Goal: Transaction & Acquisition: Purchase product/service

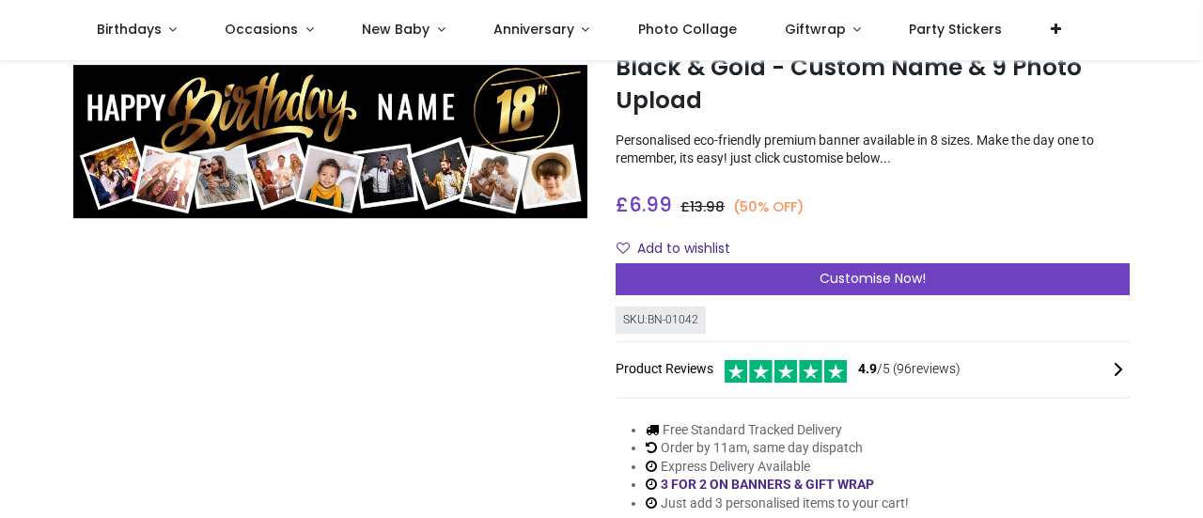
scroll to position [107, 0]
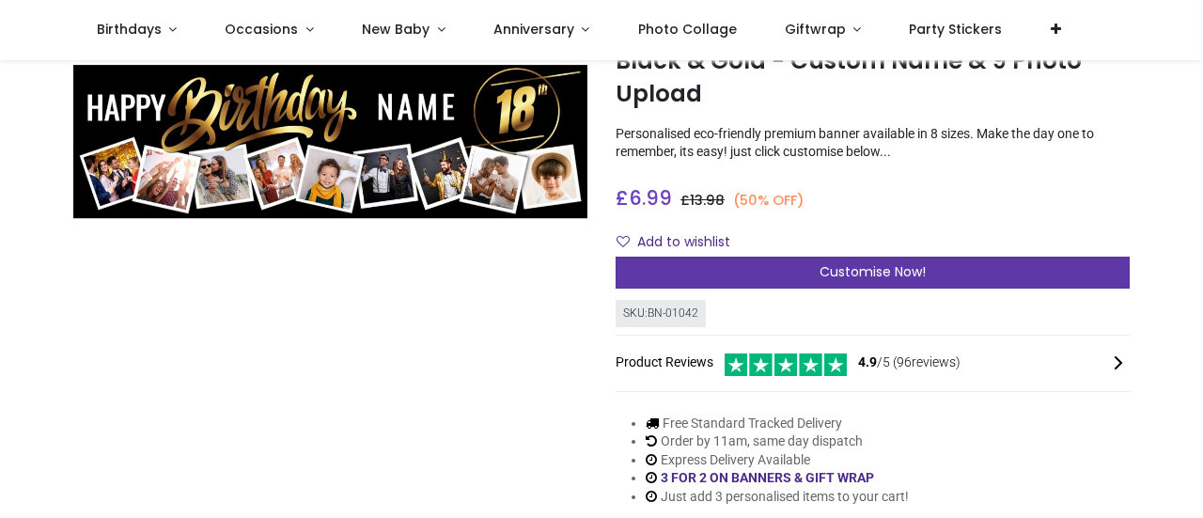
click at [919, 271] on span "Customise Now!" at bounding box center [873, 271] width 106 height 19
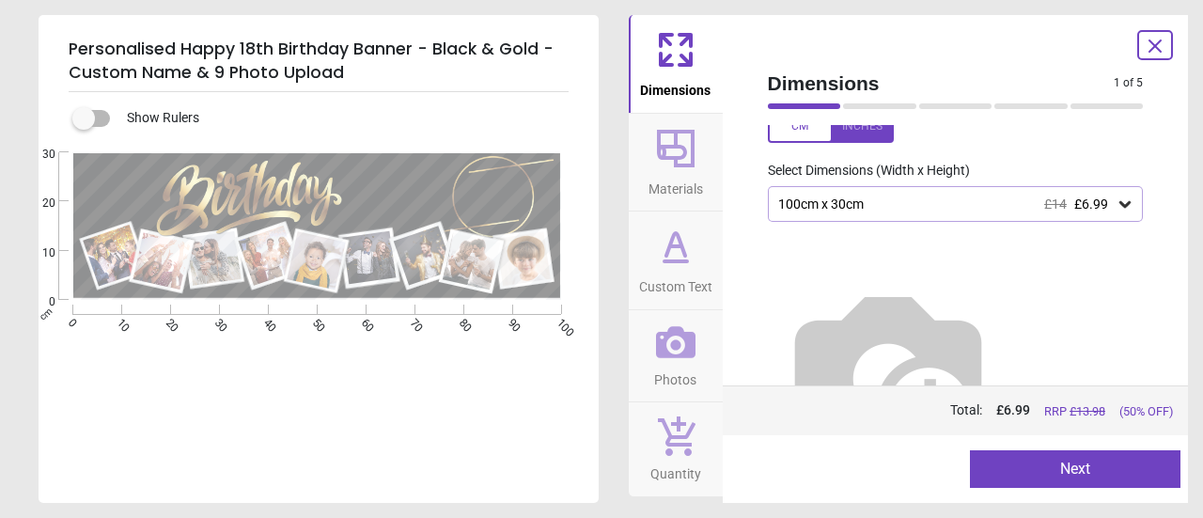
scroll to position [68, 0]
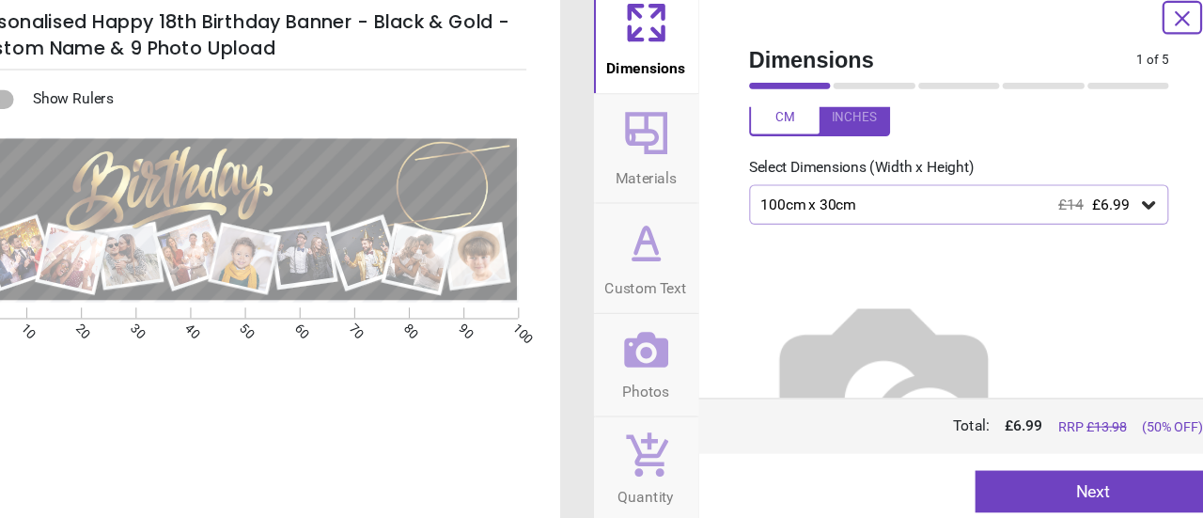
click at [936, 222] on div "100cm x 30cm £14 £6.99" at bounding box center [956, 213] width 376 height 36
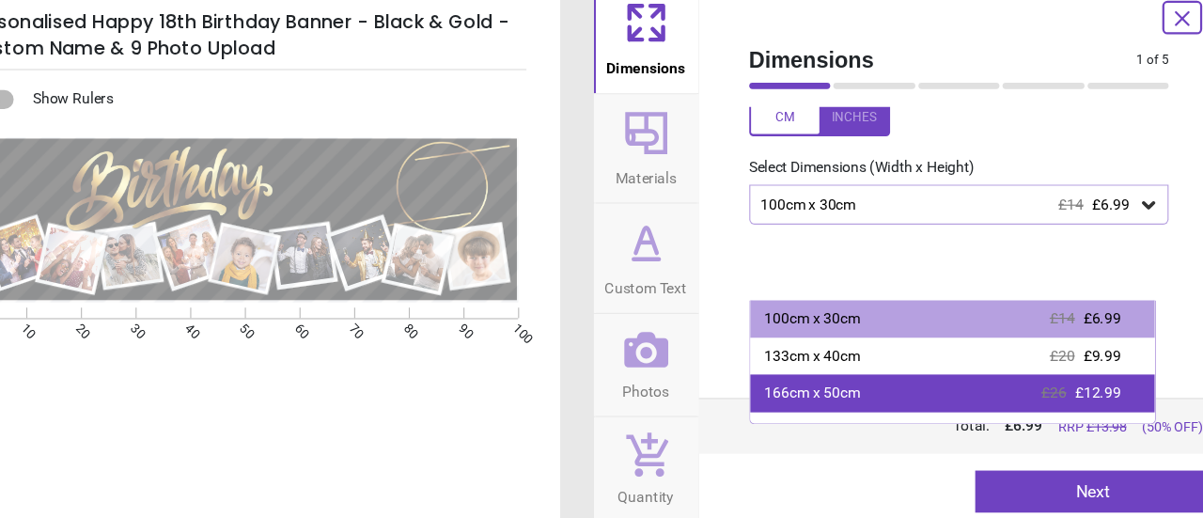
click at [869, 389] on div "166cm x 50cm £26 £12.99" at bounding box center [950, 382] width 363 height 34
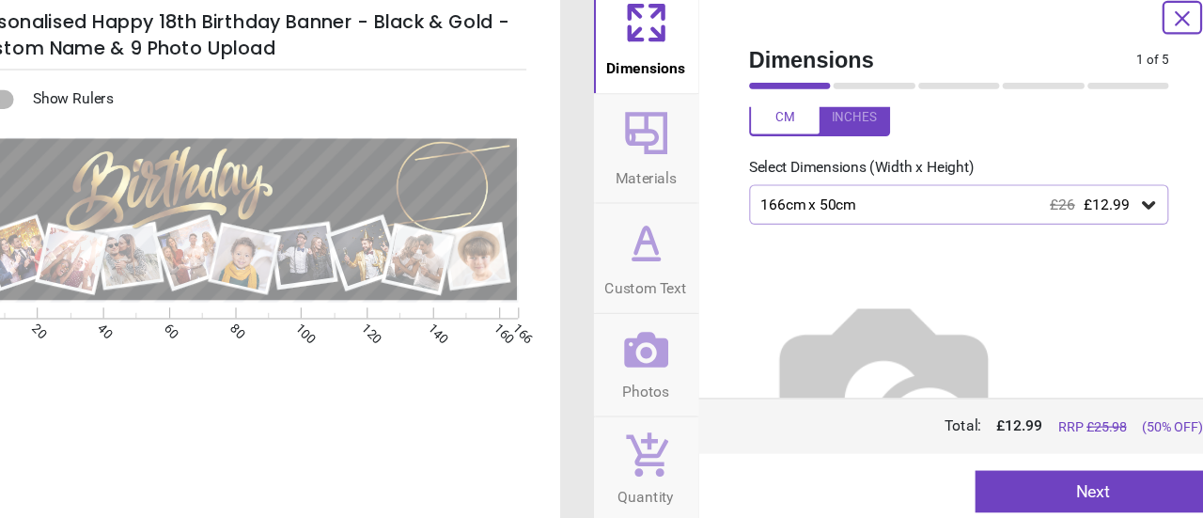
click at [1014, 478] on button "Next" at bounding box center [1075, 469] width 211 height 38
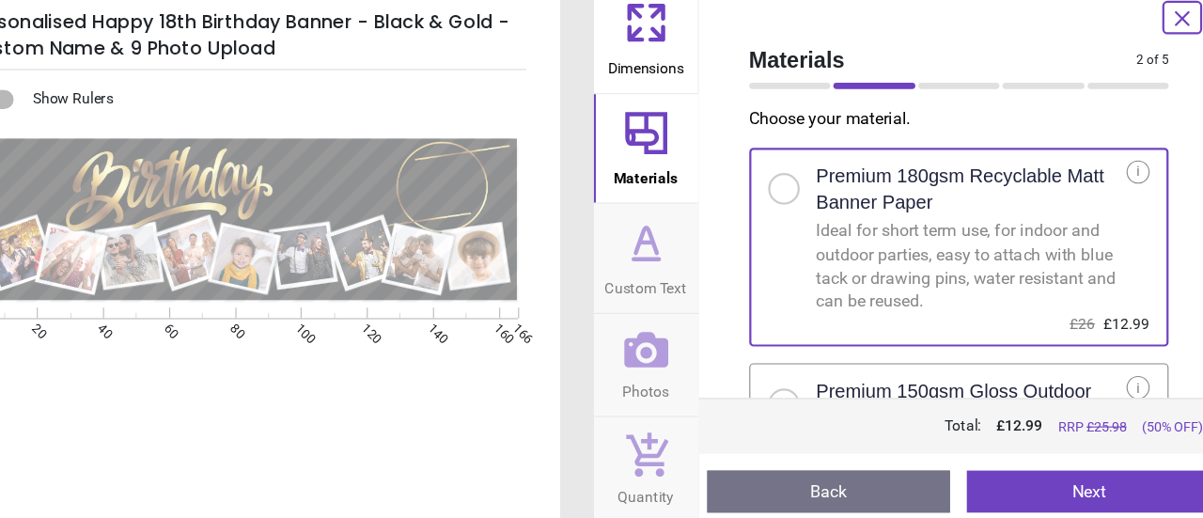
click at [995, 464] on button "Next" at bounding box center [1071, 469] width 218 height 38
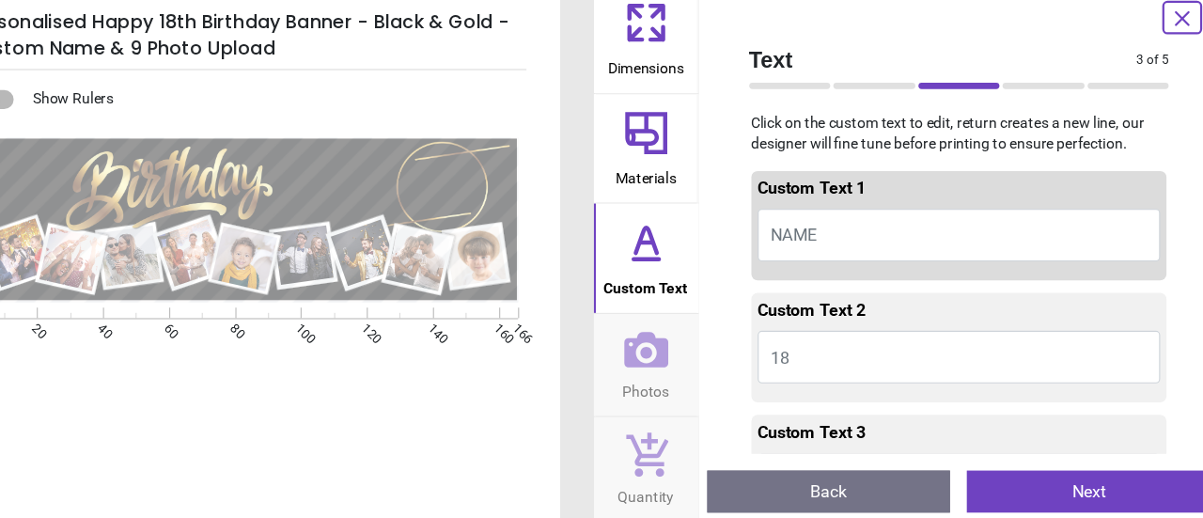
click at [873, 234] on button "NAME" at bounding box center [955, 239] width 361 height 47
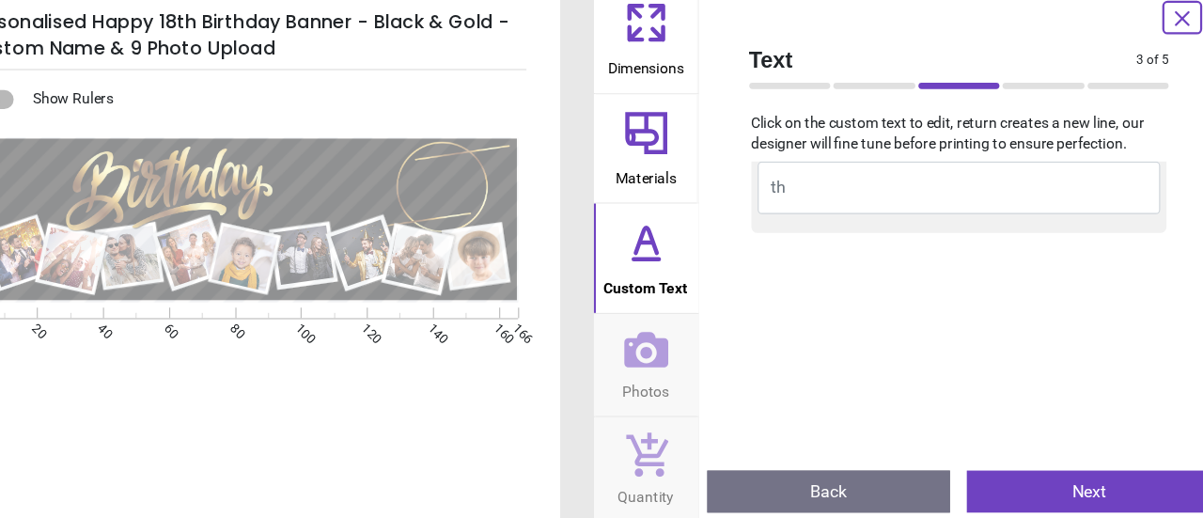
scroll to position [399, 0]
click at [1044, 472] on button "Next" at bounding box center [1071, 469] width 218 height 38
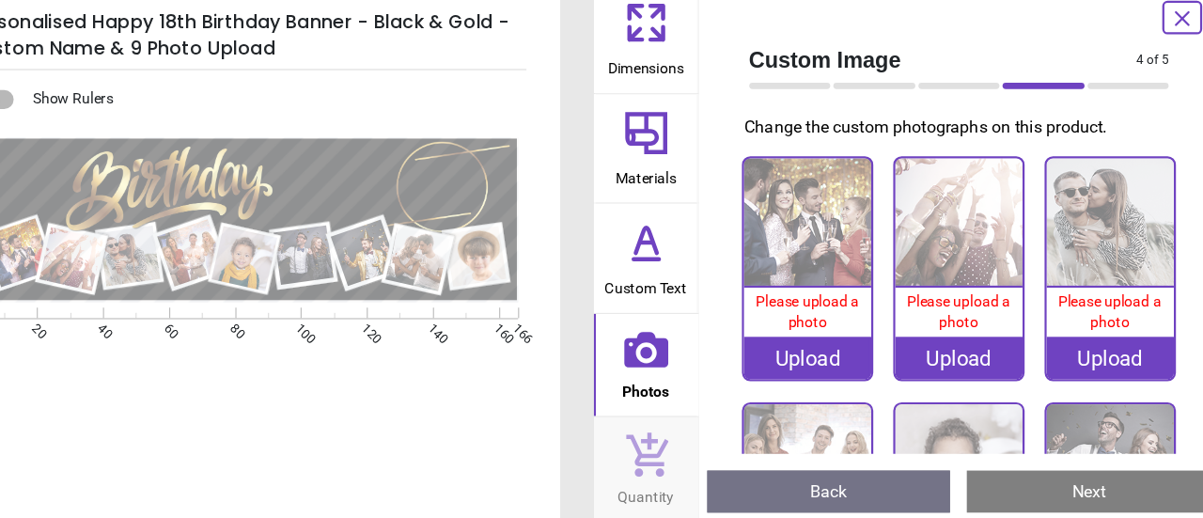
click at [887, 466] on button "Back" at bounding box center [839, 469] width 218 height 38
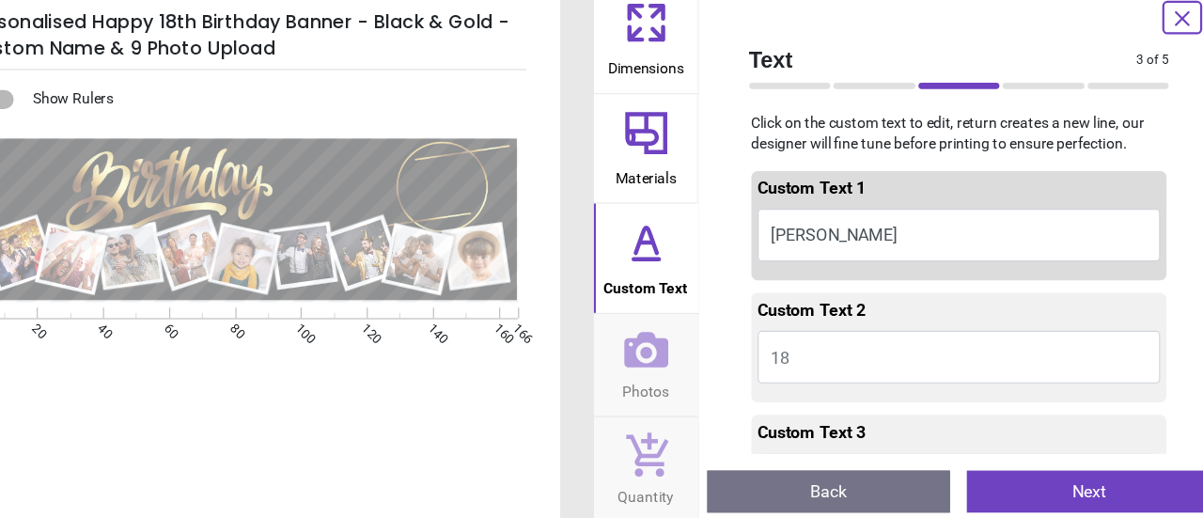
click at [845, 237] on button "[PERSON_NAME]" at bounding box center [955, 239] width 361 height 47
click at [808, 239] on button "[PERSON_NAME]" at bounding box center [955, 239] width 361 height 47
click at [830, 233] on button "[PERSON_NAME]" at bounding box center [955, 239] width 361 height 47
type textarea "******"
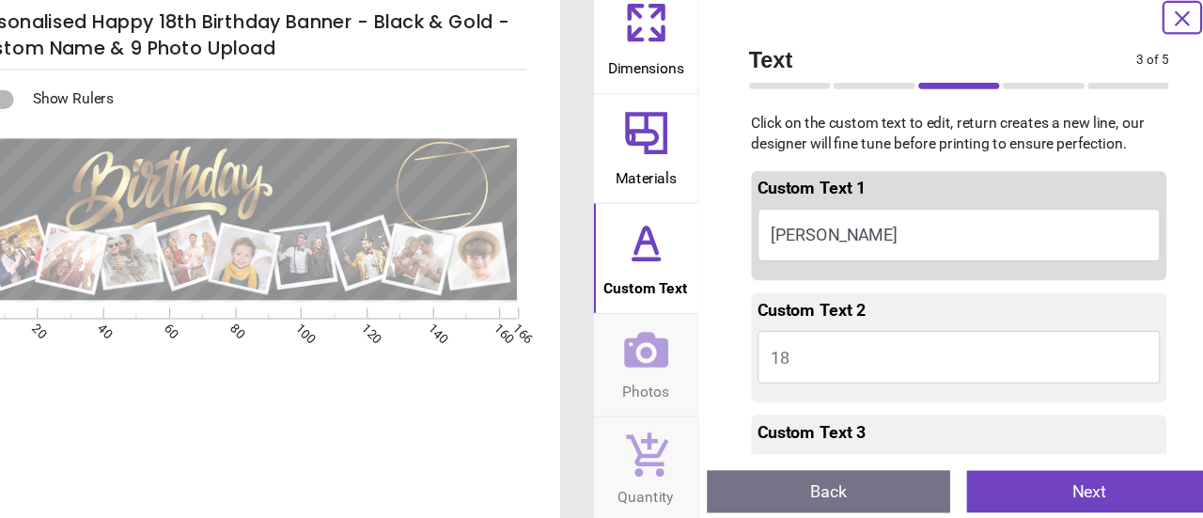
click at [993, 469] on button "Next" at bounding box center [1071, 469] width 218 height 38
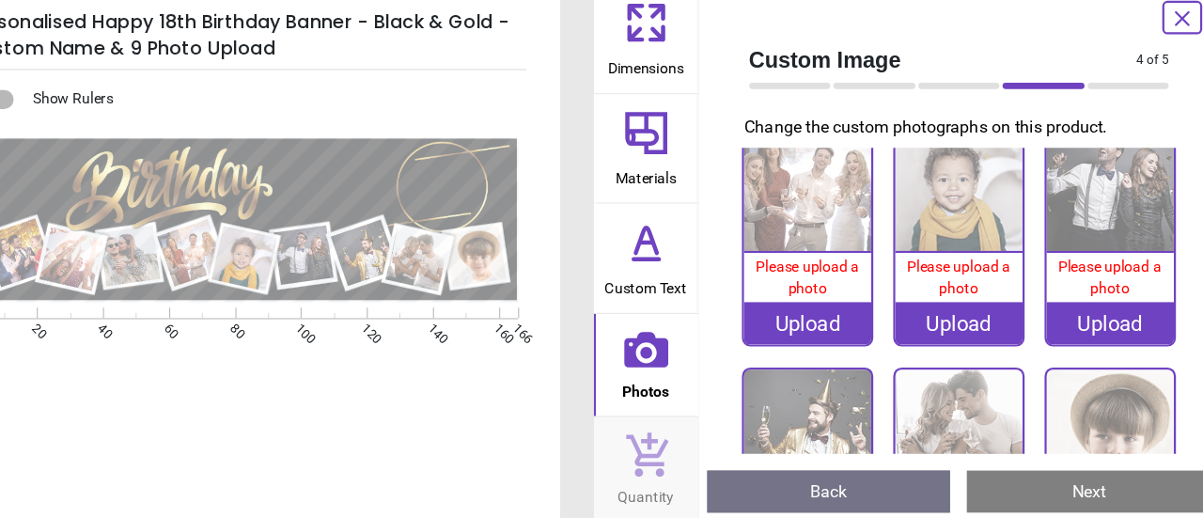
scroll to position [0, 0]
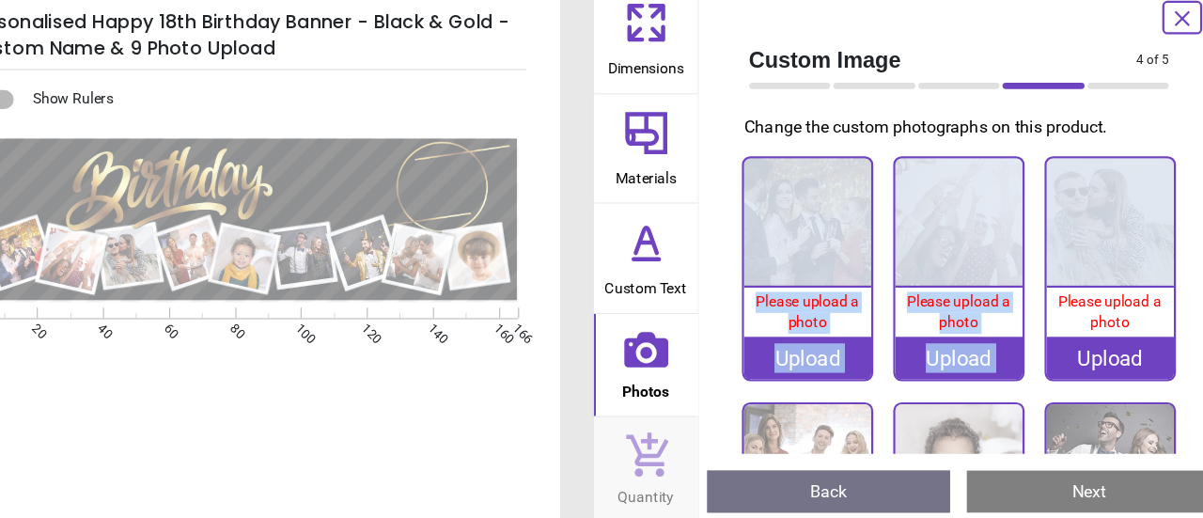
drag, startPoint x: 1158, startPoint y: 193, endPoint x: 1166, endPoint y: 145, distance: 48.7
click at [1166, 145] on div "Custom Image 4 of 5 4 of 6 Change the custom photographs on this product. 0% Pl…" at bounding box center [956, 259] width 466 height 488
click at [809, 345] on div "Upload" at bounding box center [820, 350] width 114 height 38
